Goal: Information Seeking & Learning: Find specific fact

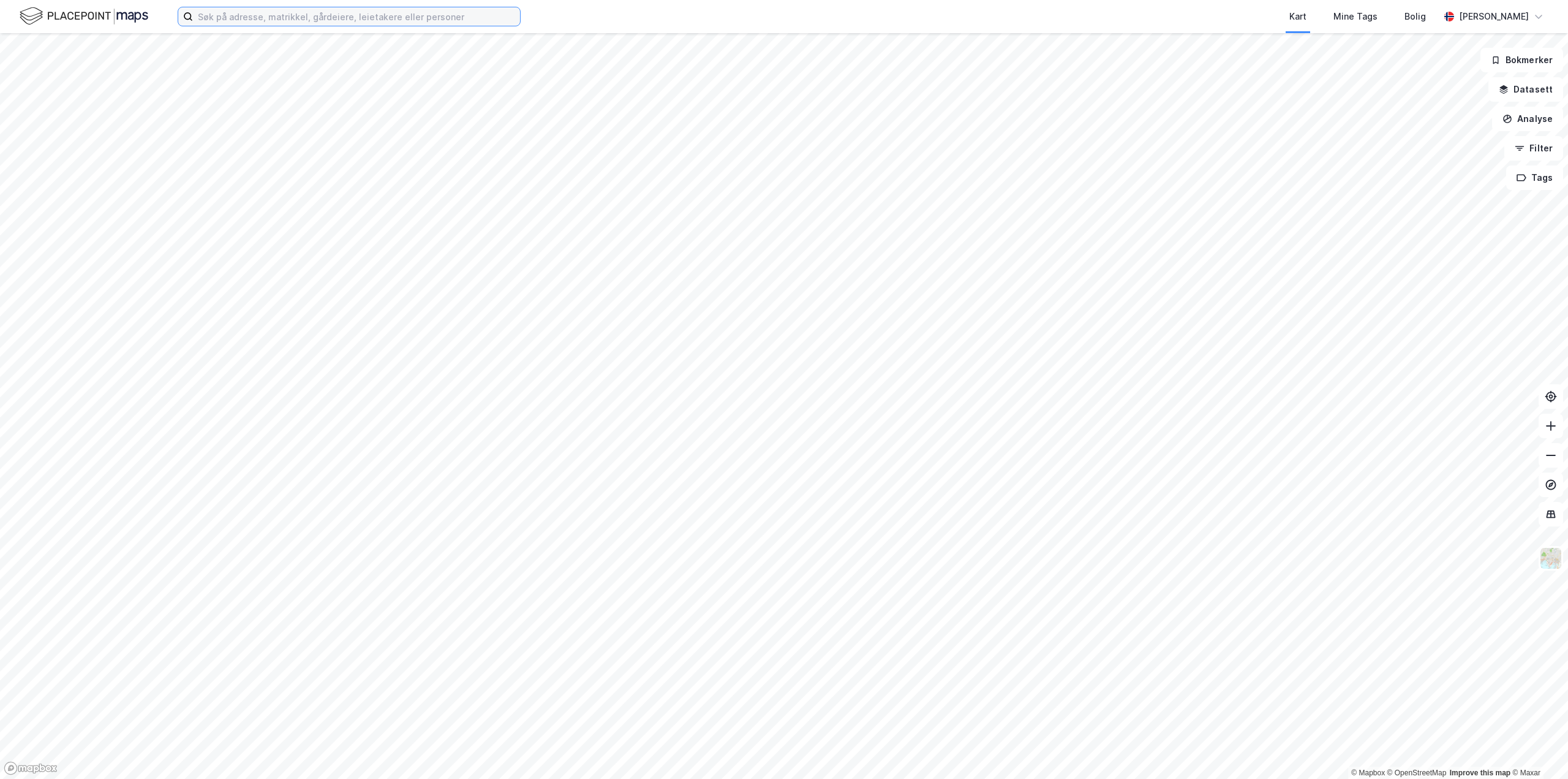
click at [362, 20] on input at bounding box center [356, 17] width 327 height 18
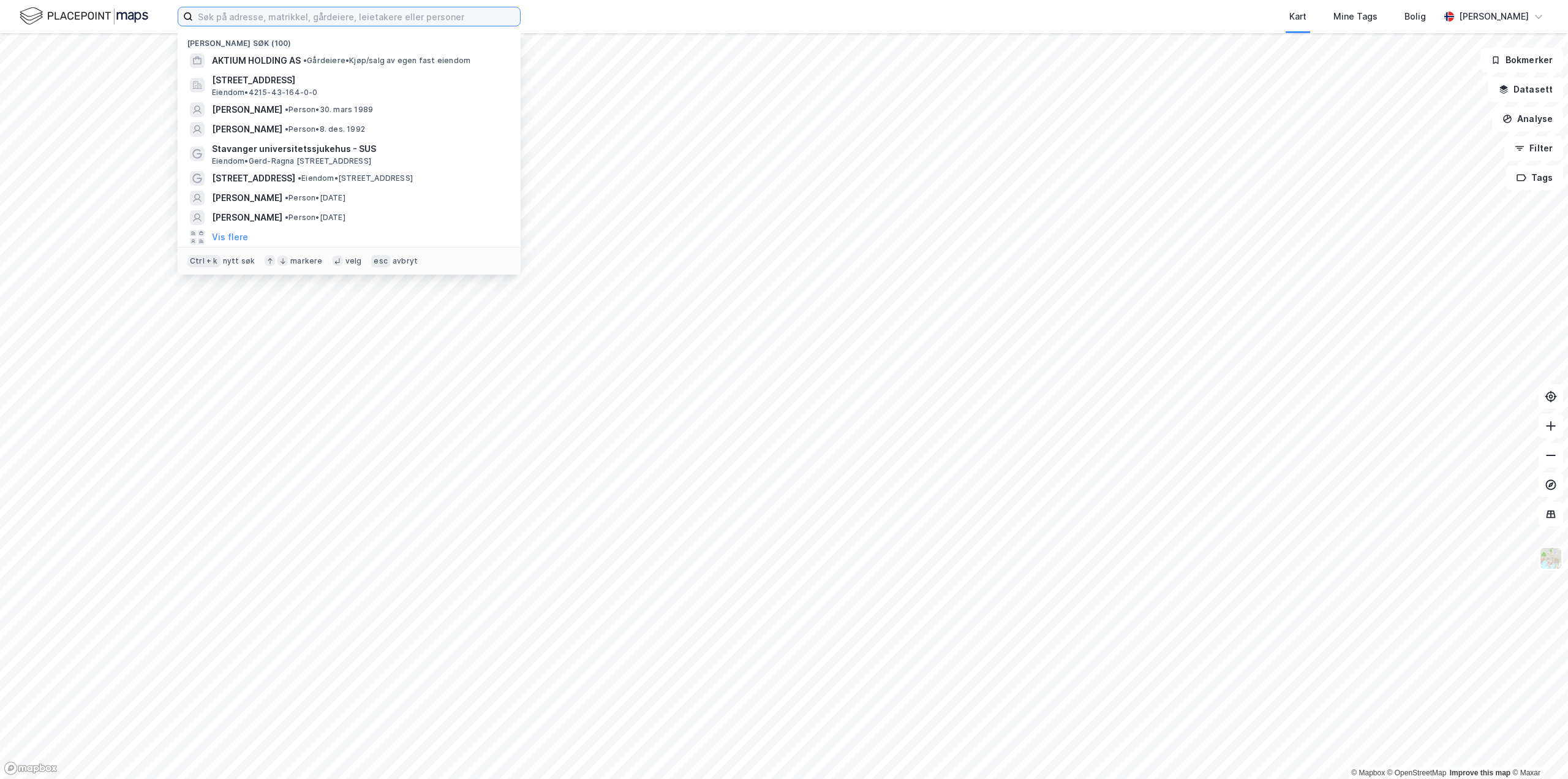
paste input "[PERSON_NAME]"
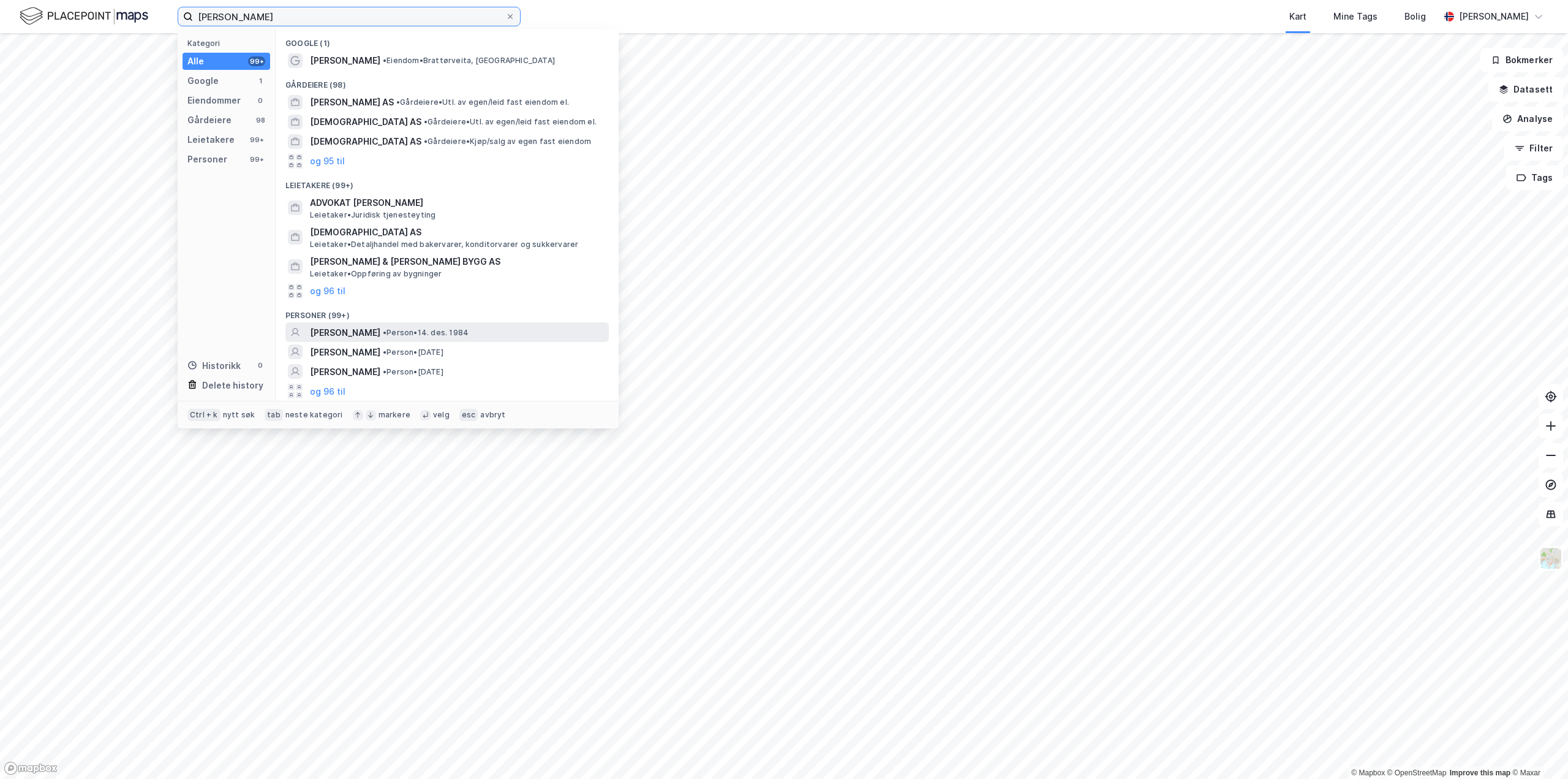
type input "[PERSON_NAME]"
click at [381, 336] on span "[PERSON_NAME]" at bounding box center [345, 333] width 70 height 15
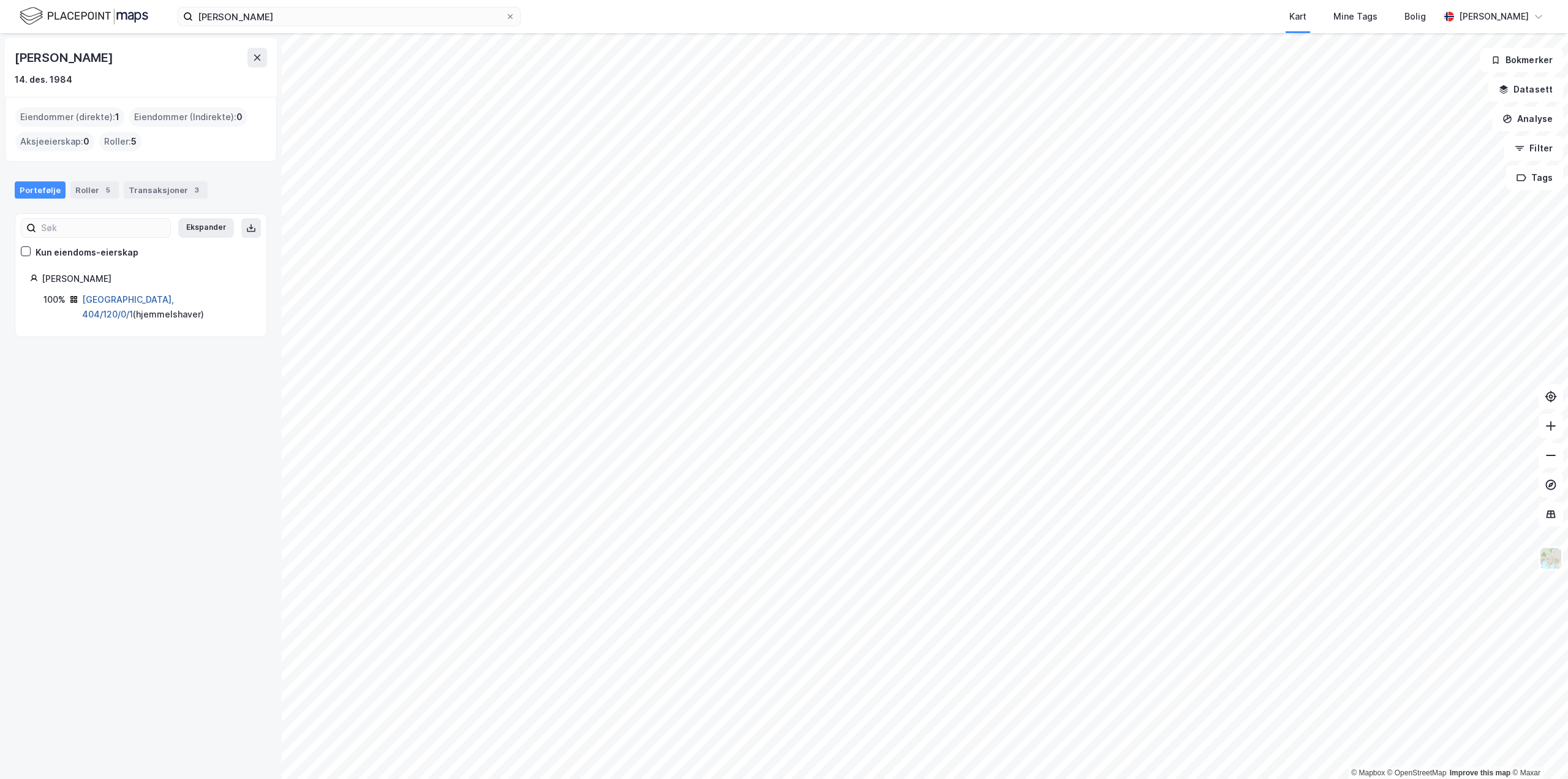
click at [134, 299] on link "[GEOGRAPHIC_DATA], 404/120/0/1" at bounding box center [128, 307] width 92 height 25
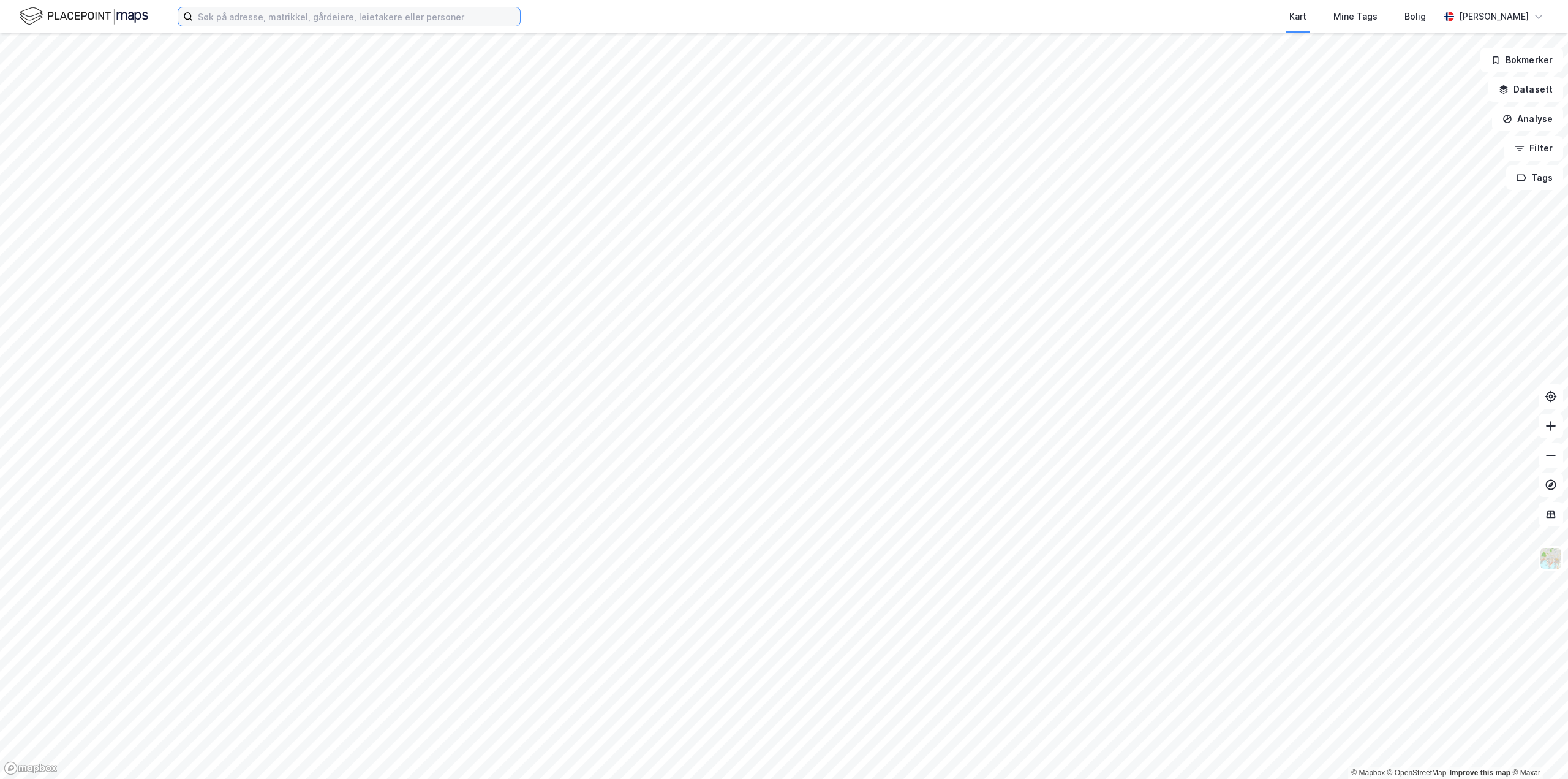
click at [228, 15] on input at bounding box center [356, 17] width 327 height 18
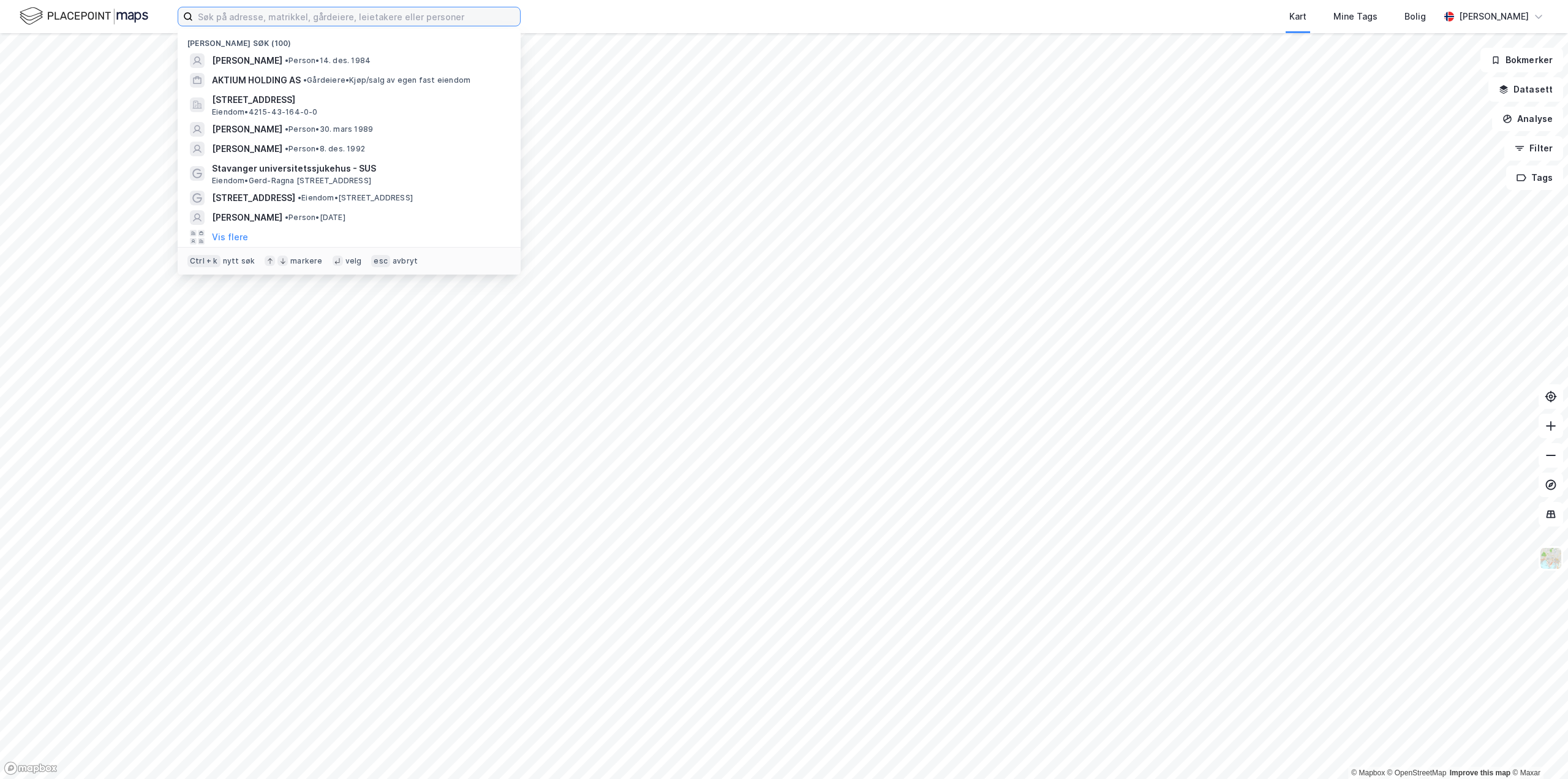
paste input "[PERSON_NAME]"
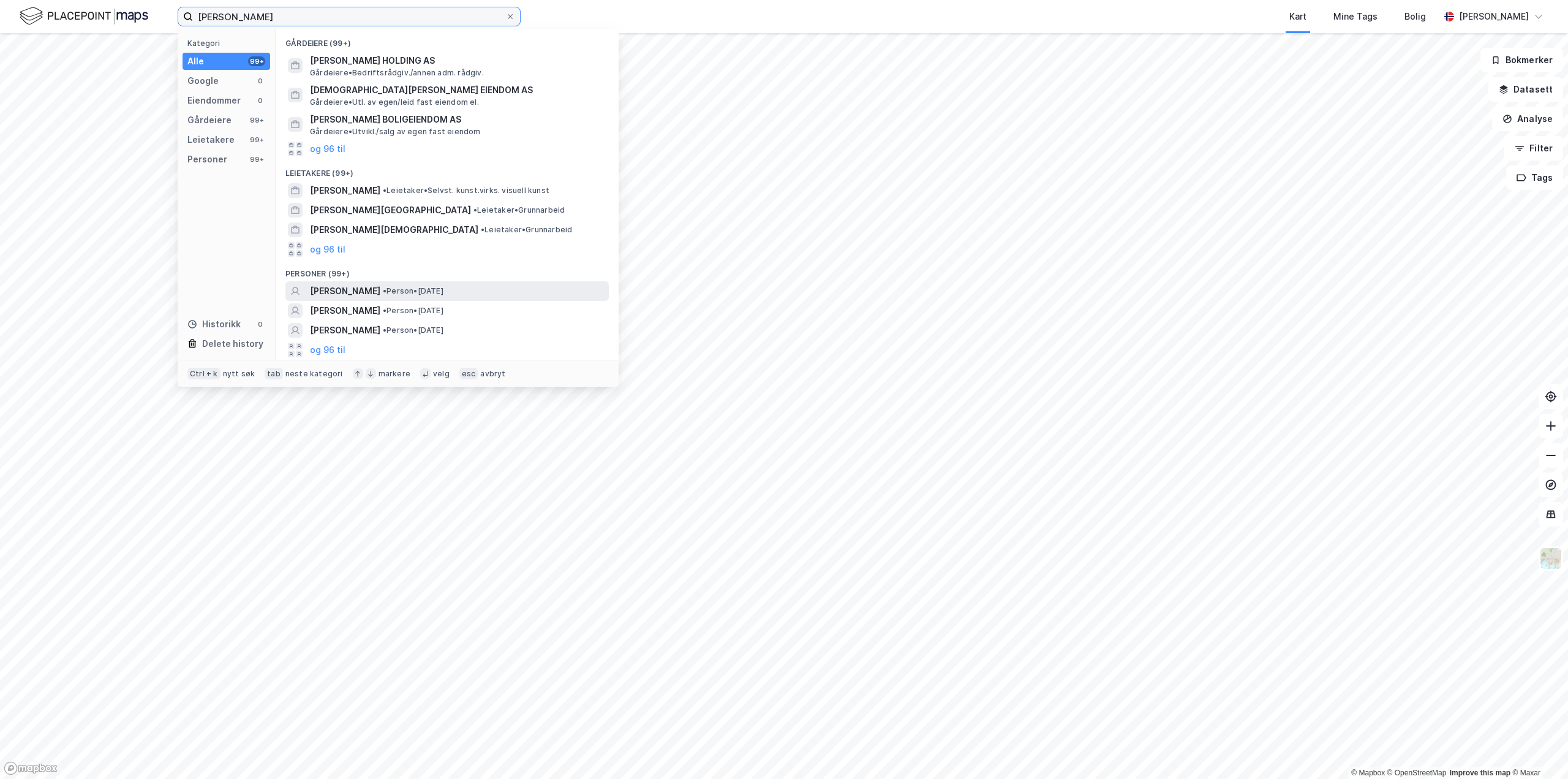
type input "[PERSON_NAME]"
click at [381, 291] on span "[PERSON_NAME]" at bounding box center [345, 291] width 70 height 15
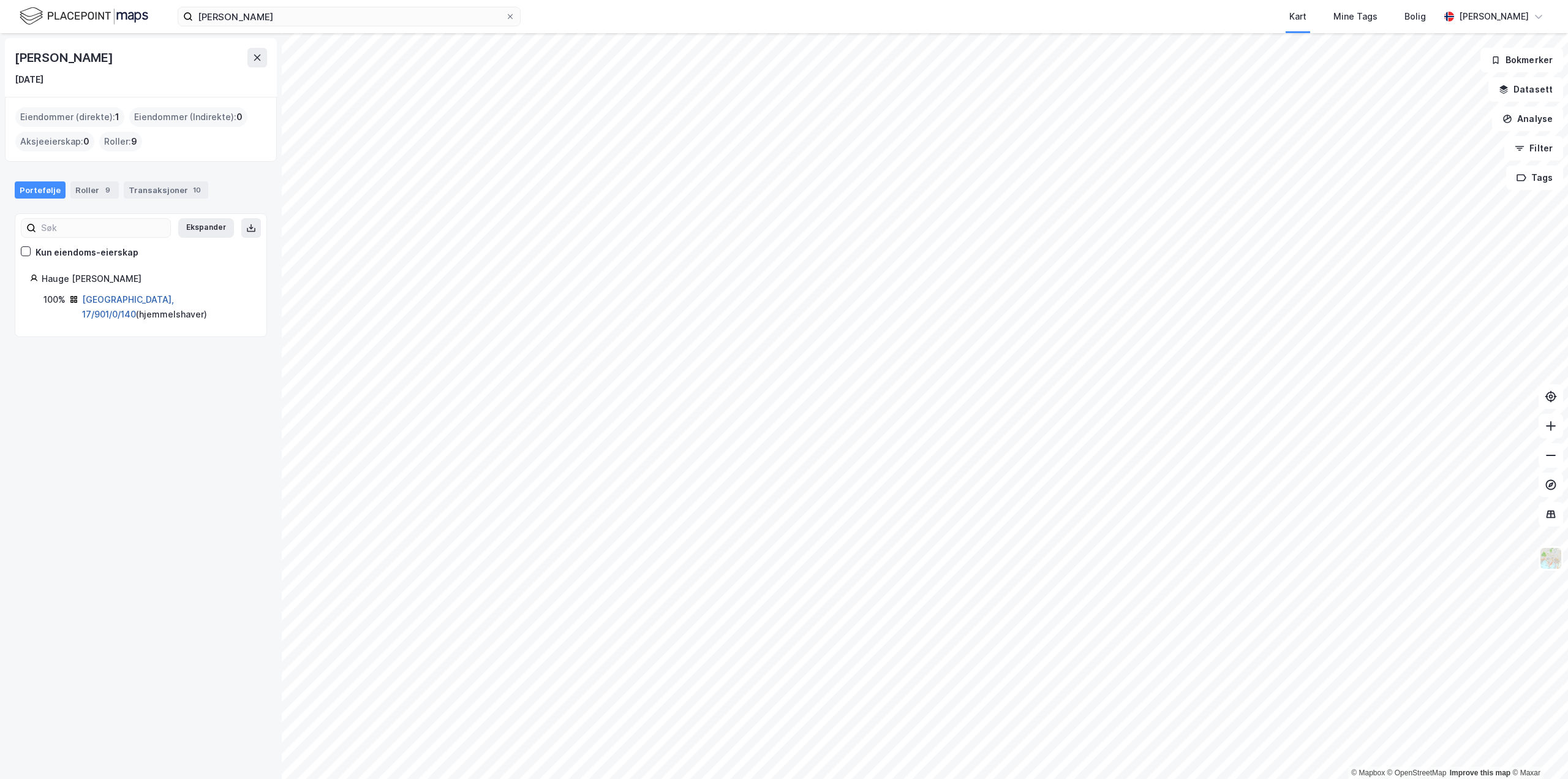
click at [160, 301] on link "[GEOGRAPHIC_DATA], 17/901/0/140" at bounding box center [128, 307] width 92 height 25
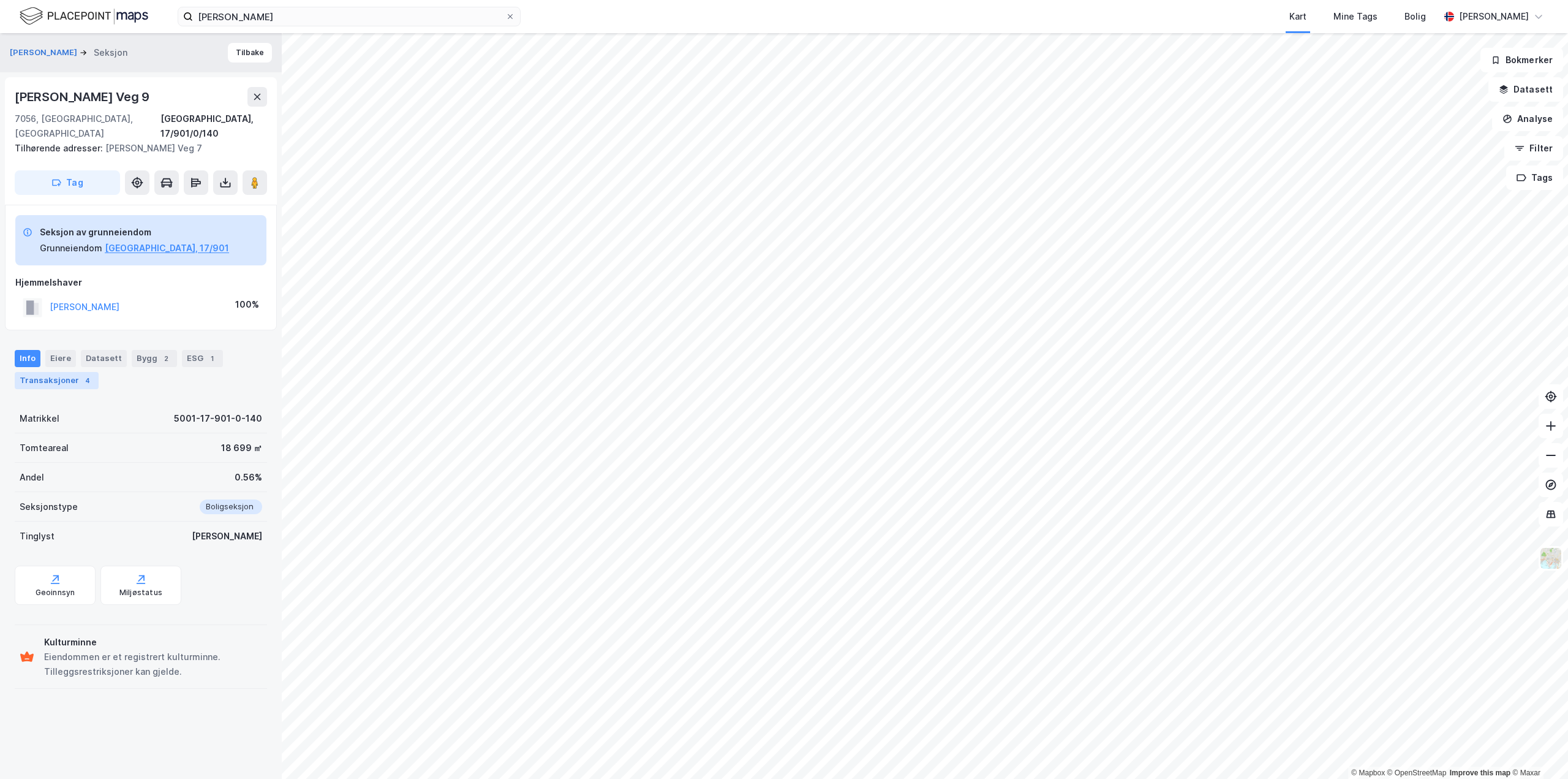
click at [63, 372] on div "Transaksjoner 4" at bounding box center [57, 380] width 84 height 17
